Goal: Task Accomplishment & Management: Manage account settings

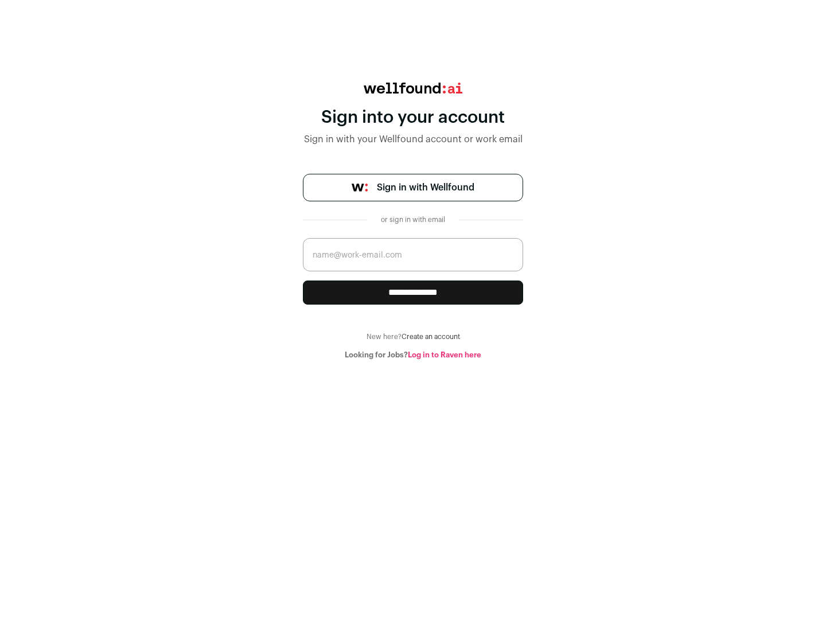
click at [425, 188] on span "Sign in with Wellfound" at bounding box center [425, 188] width 97 height 14
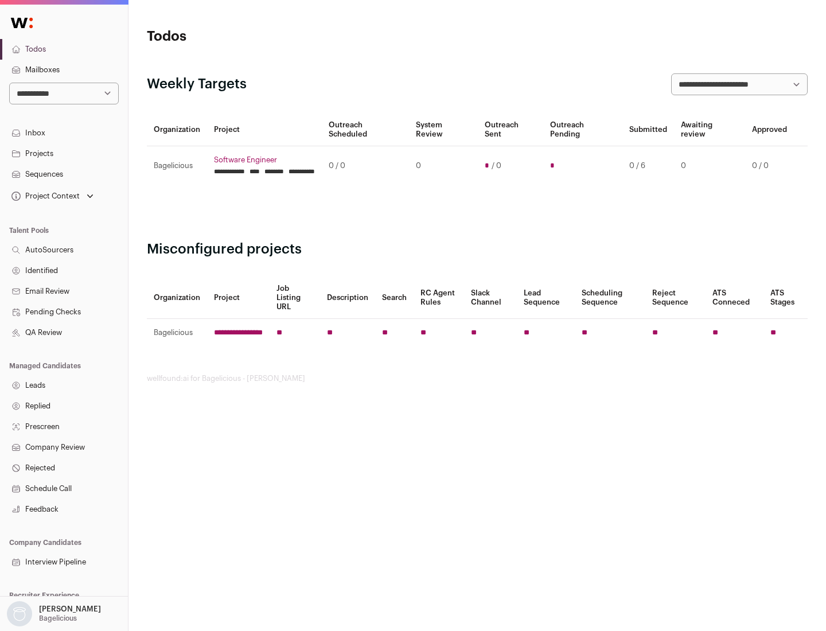
click at [64, 153] on link "Projects" at bounding box center [64, 153] width 128 height 21
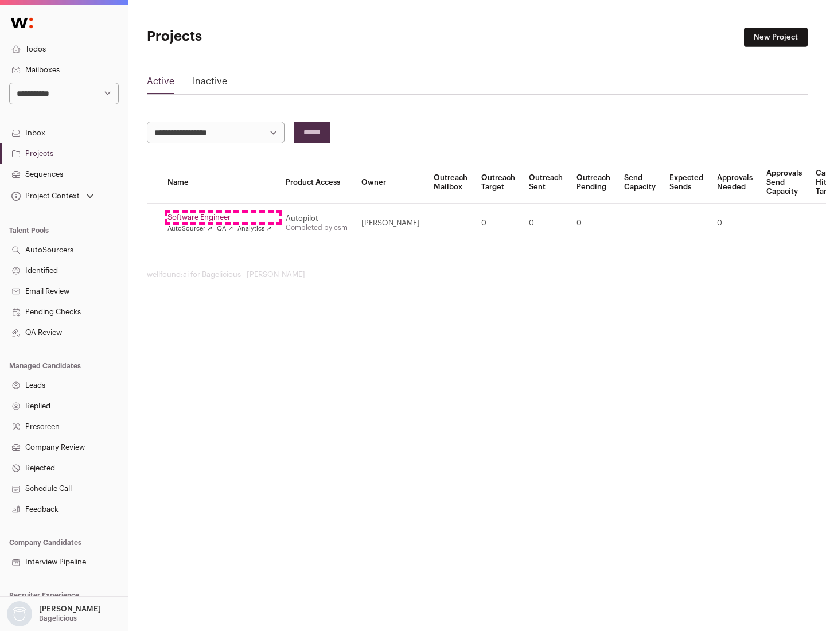
click at [223, 217] on link "Software Engineer" at bounding box center [219, 217] width 104 height 9
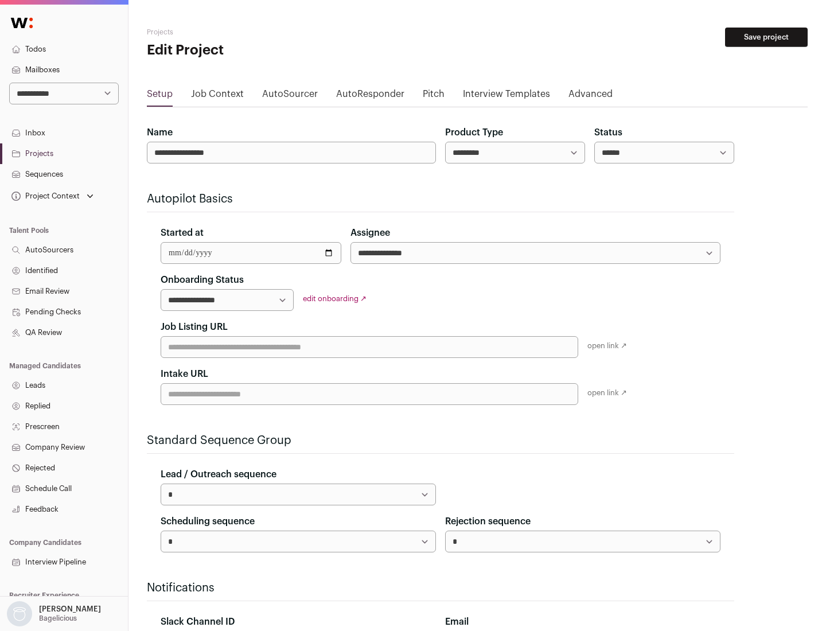
click at [766, 37] on button "Save project" at bounding box center [766, 37] width 83 height 19
